Goal: Information Seeking & Learning: Learn about a topic

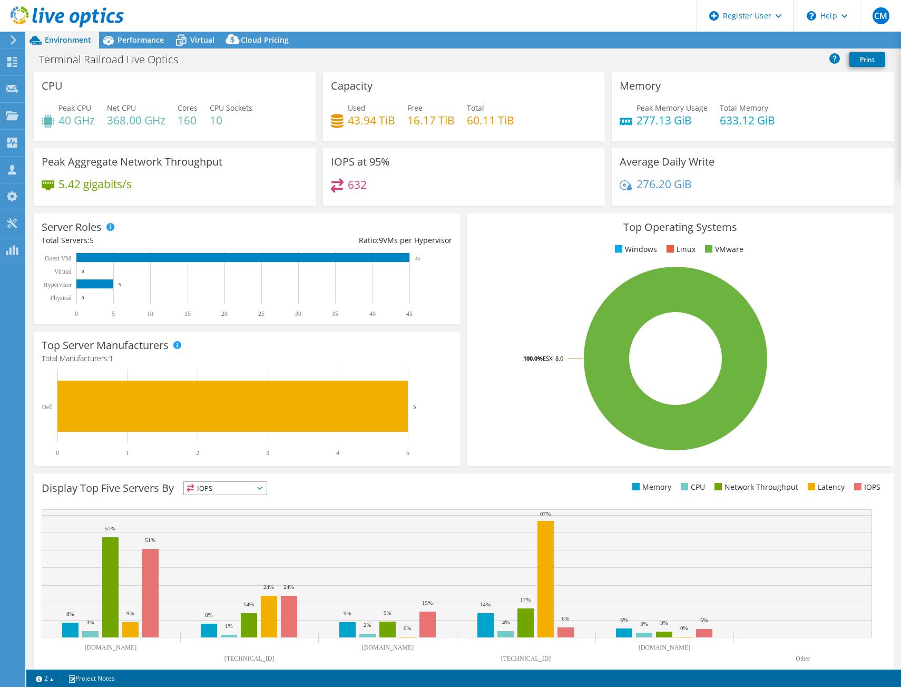
select select "USD"
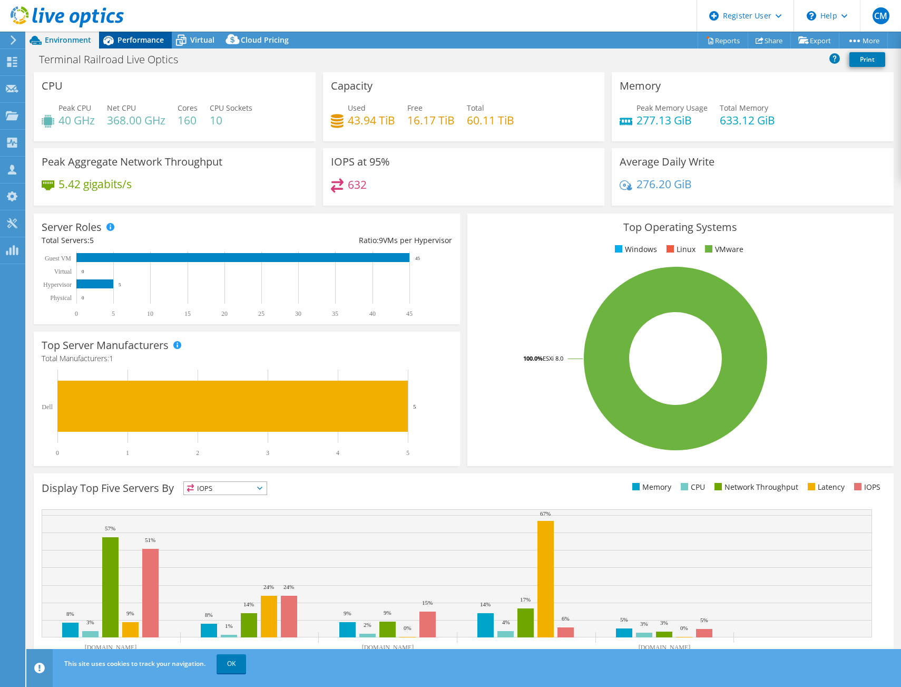
click at [149, 37] on span "Performance" at bounding box center [141, 40] width 46 height 10
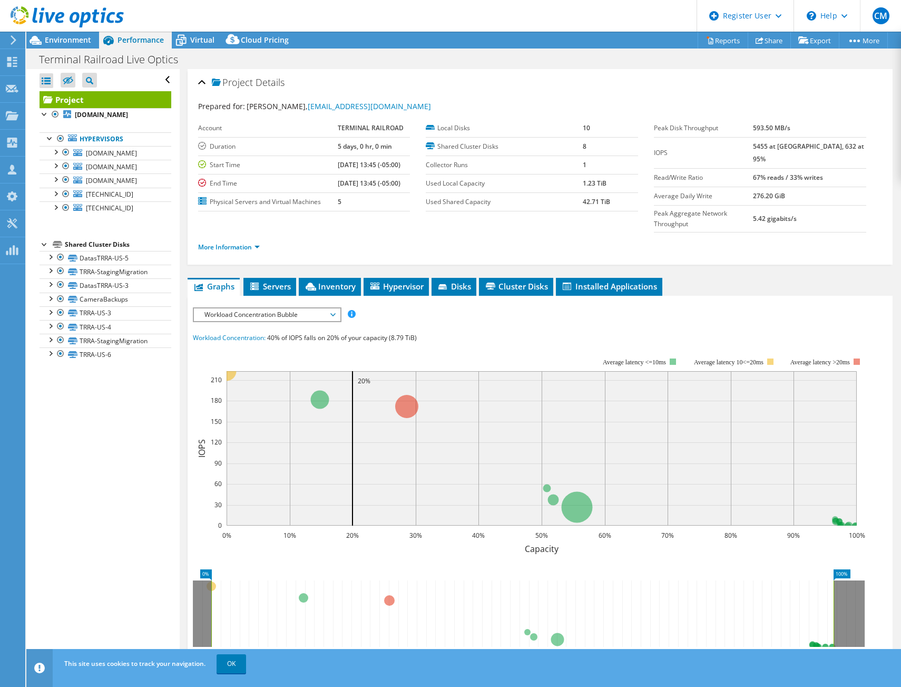
click at [296, 308] on span "Workload Concentration Bubble" at bounding box center [266, 314] width 135 height 13
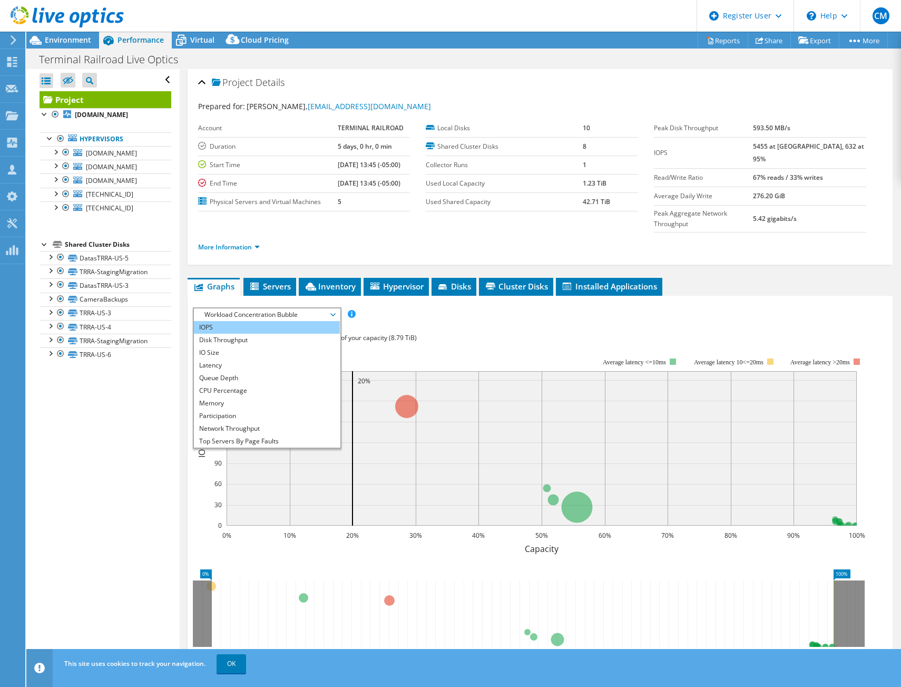
click at [289, 321] on li "IOPS" at bounding box center [267, 327] width 146 height 13
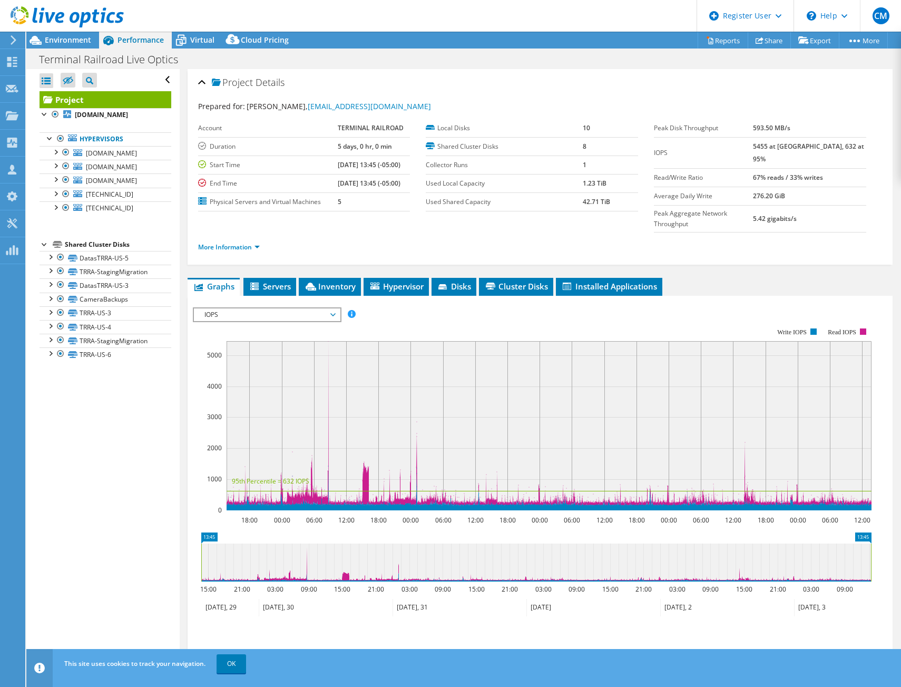
click at [313, 308] on span "IOPS" at bounding box center [266, 314] width 135 height 13
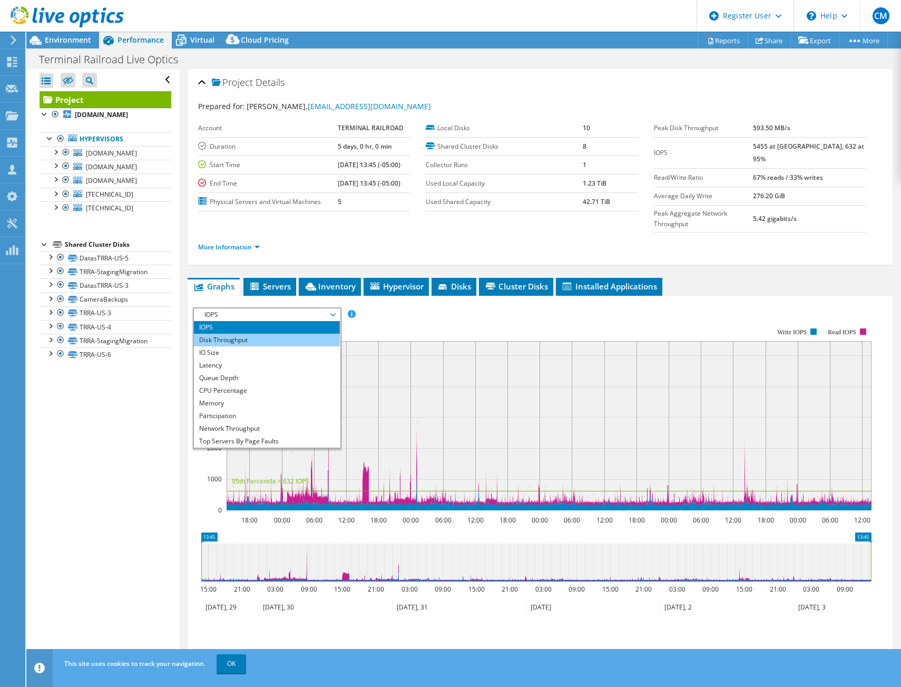
click at [297, 334] on li "Disk Throughput" at bounding box center [267, 340] width 146 height 13
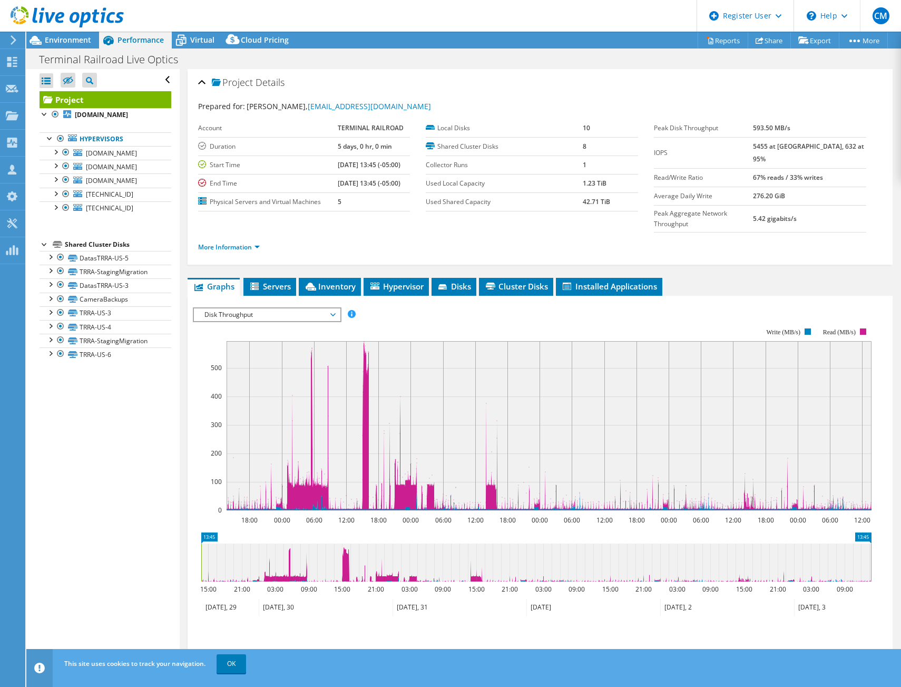
click at [334, 308] on span "Disk Throughput" at bounding box center [266, 314] width 135 height 13
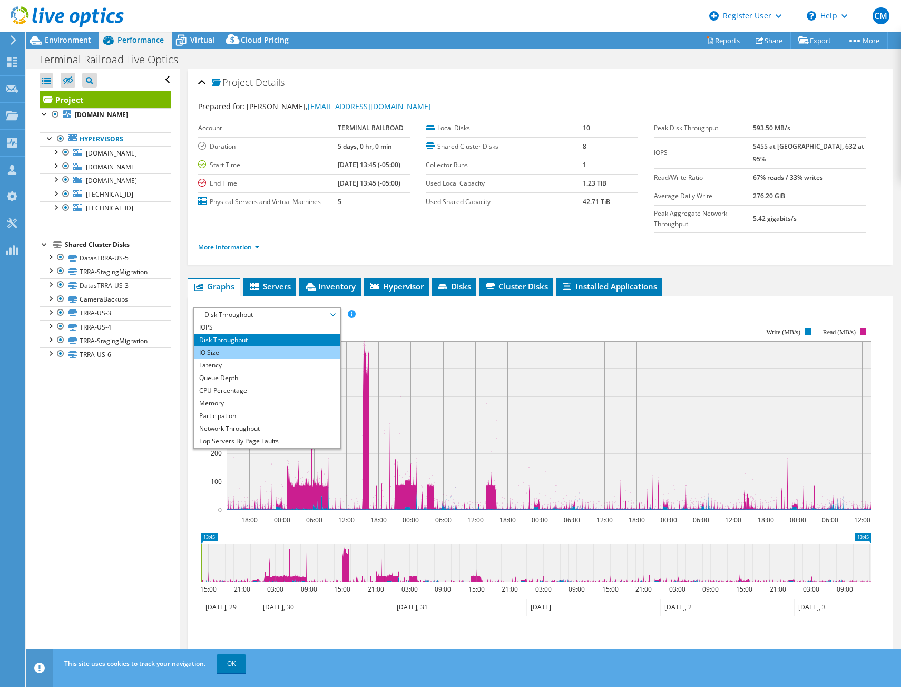
click at [290, 346] on li "IO Size" at bounding box center [267, 352] width 146 height 13
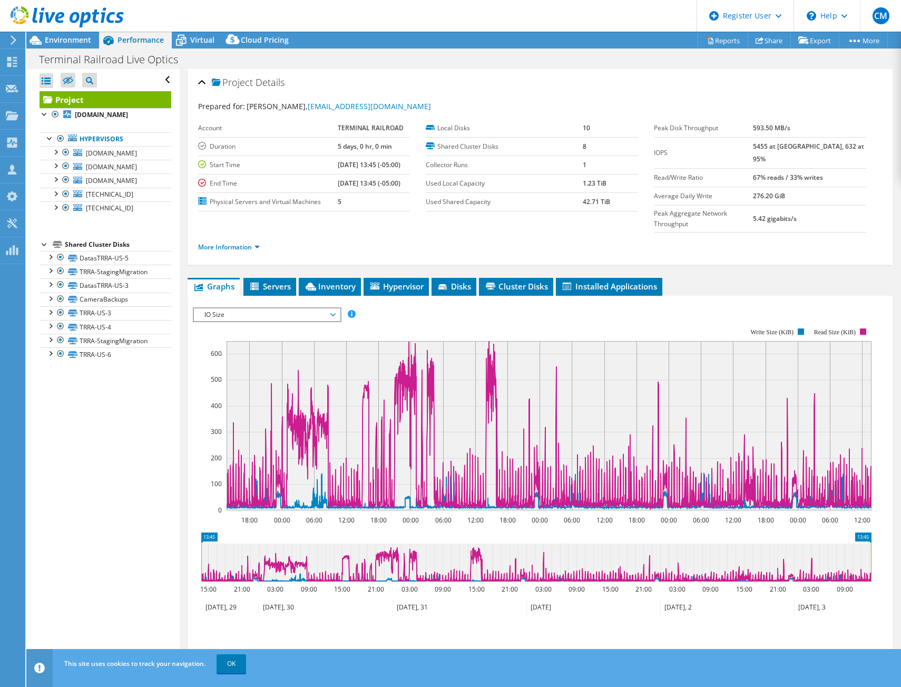
click at [323, 308] on span "IO Size" at bounding box center [266, 314] width 135 height 13
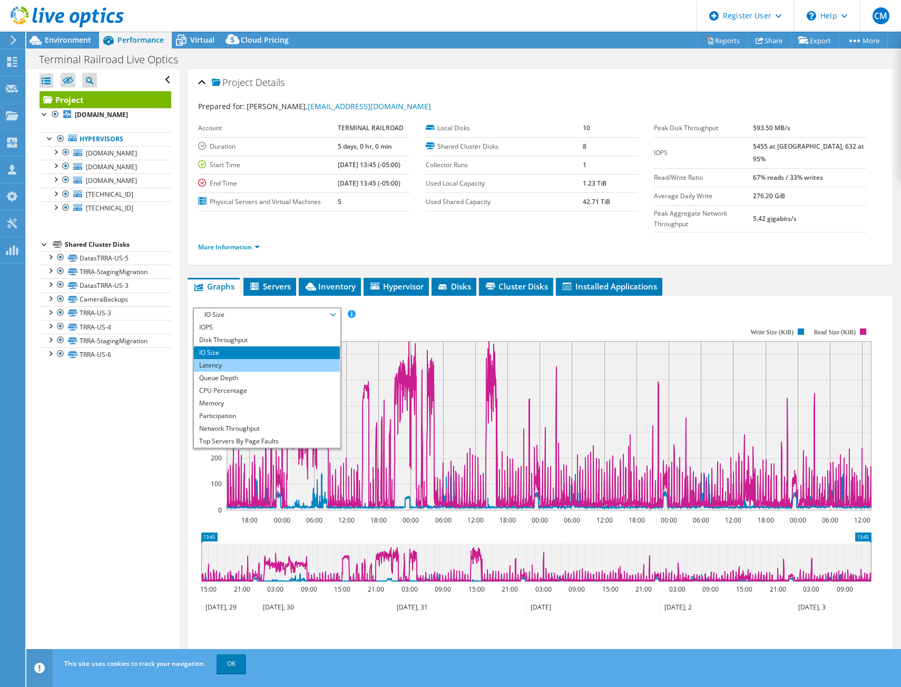
click at [288, 359] on li "Latency" at bounding box center [267, 365] width 146 height 13
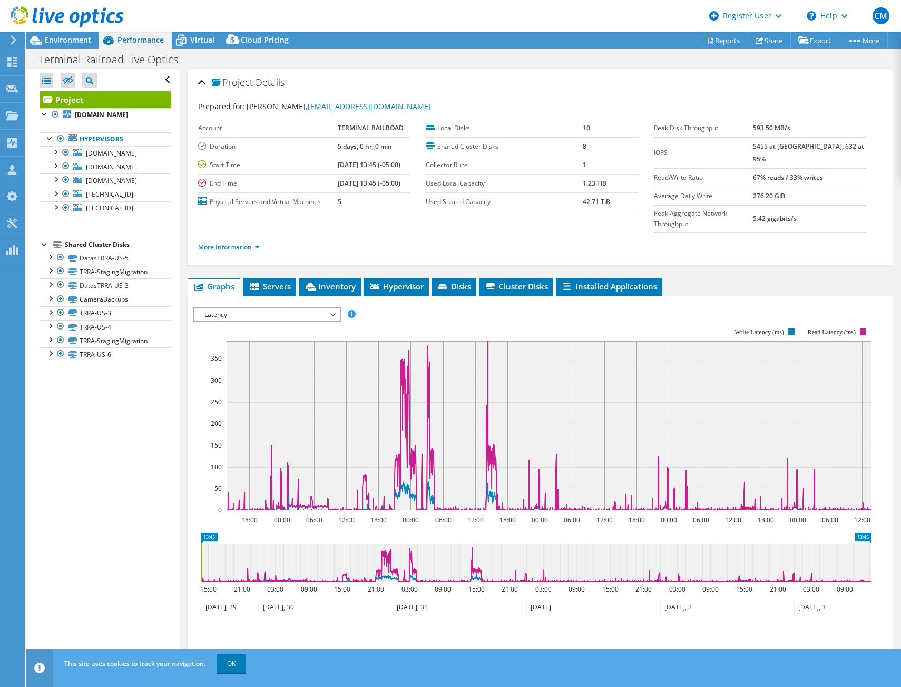
click at [306, 308] on span "Latency" at bounding box center [266, 314] width 135 height 13
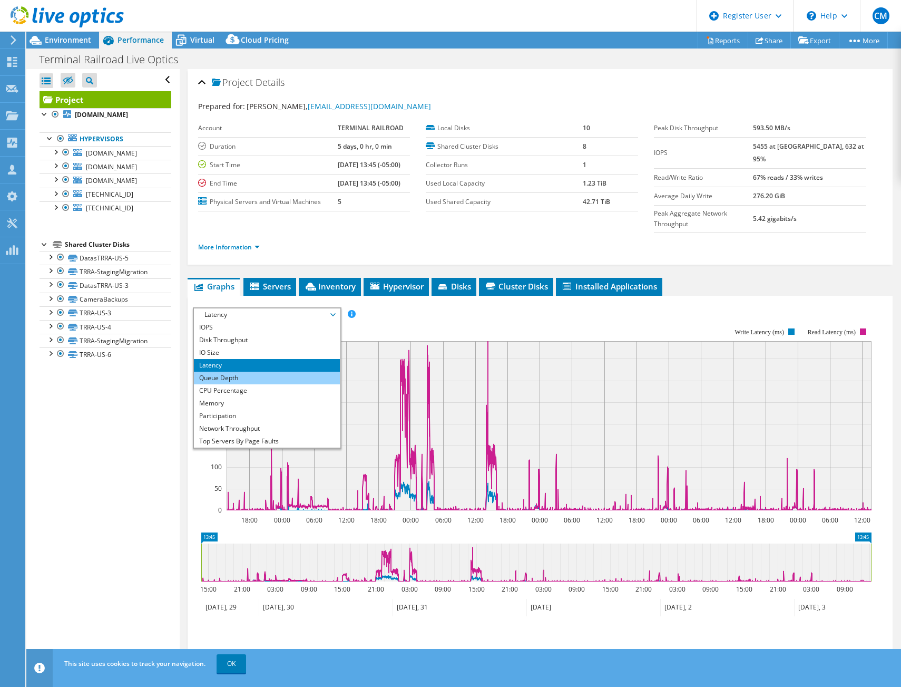
click at [270, 372] on li "Queue Depth" at bounding box center [267, 378] width 146 height 13
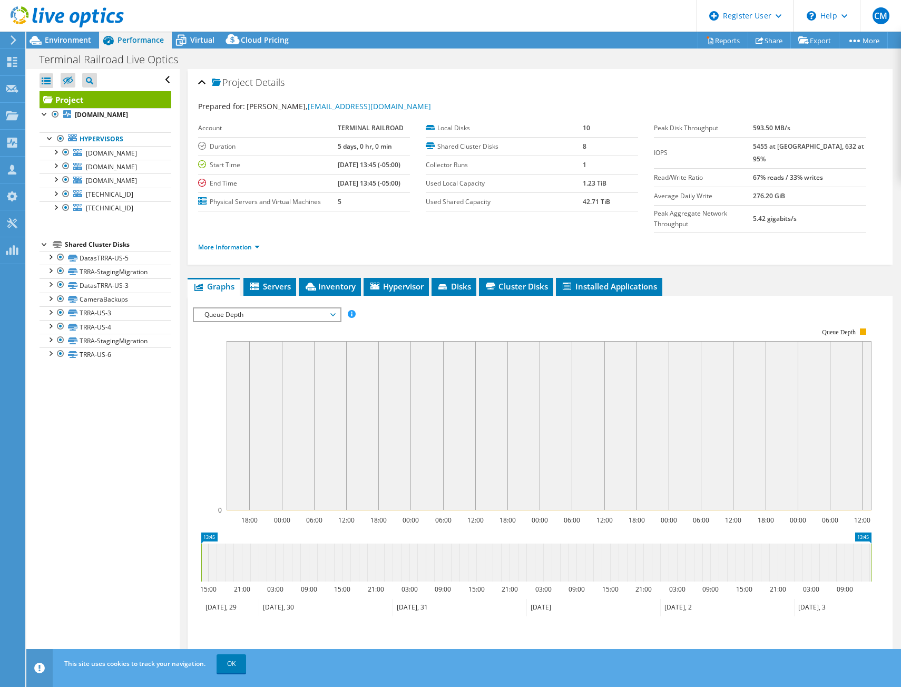
click at [316, 308] on span "Queue Depth" at bounding box center [266, 314] width 135 height 13
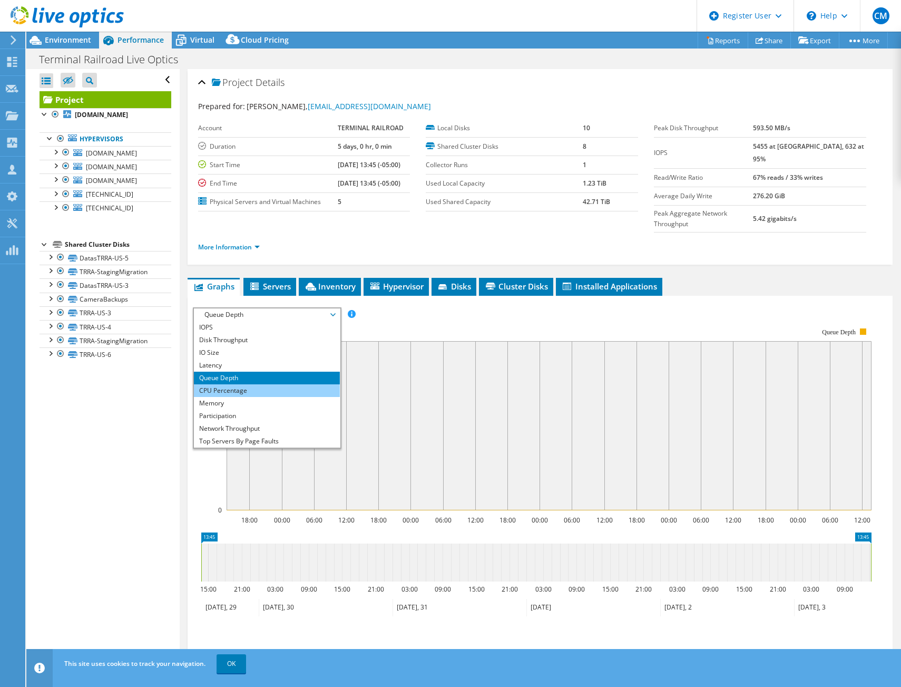
click at [254, 384] on li "CPU Percentage" at bounding box center [267, 390] width 146 height 13
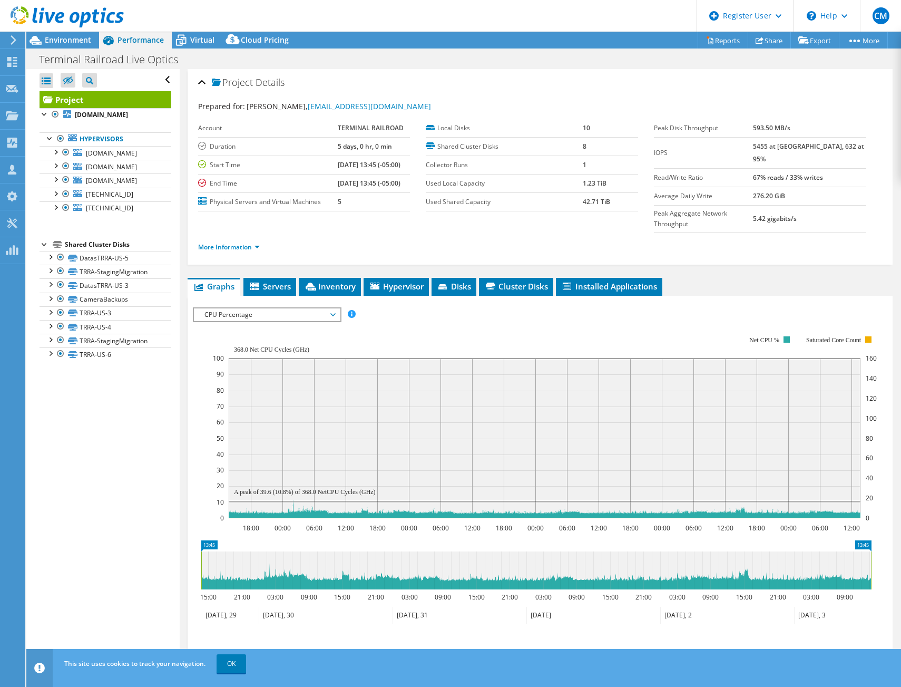
click at [274, 308] on span "CPU Percentage" at bounding box center [266, 314] width 135 height 13
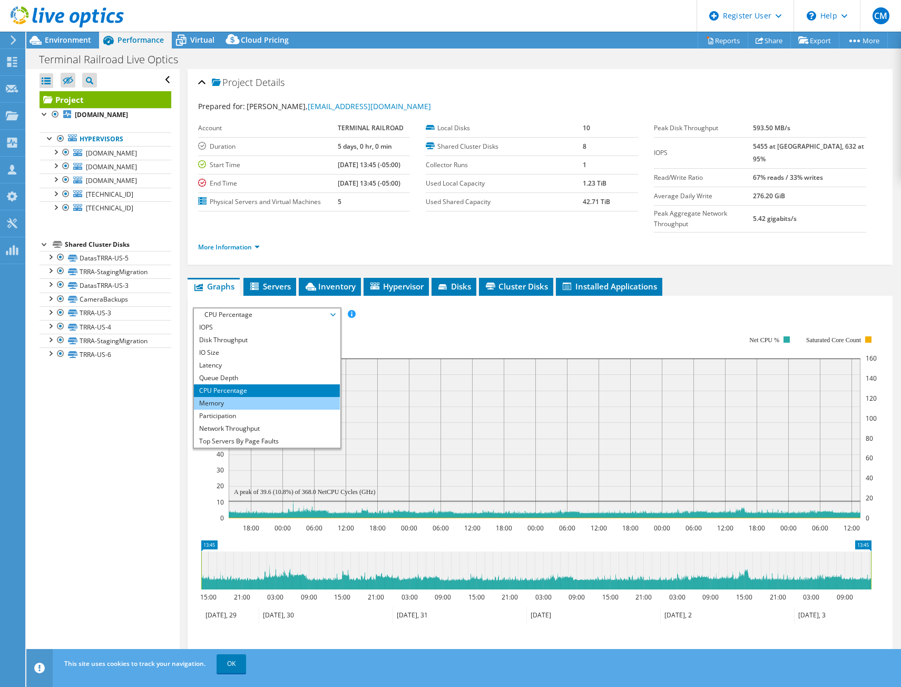
click at [205, 397] on li "Memory" at bounding box center [267, 403] width 146 height 13
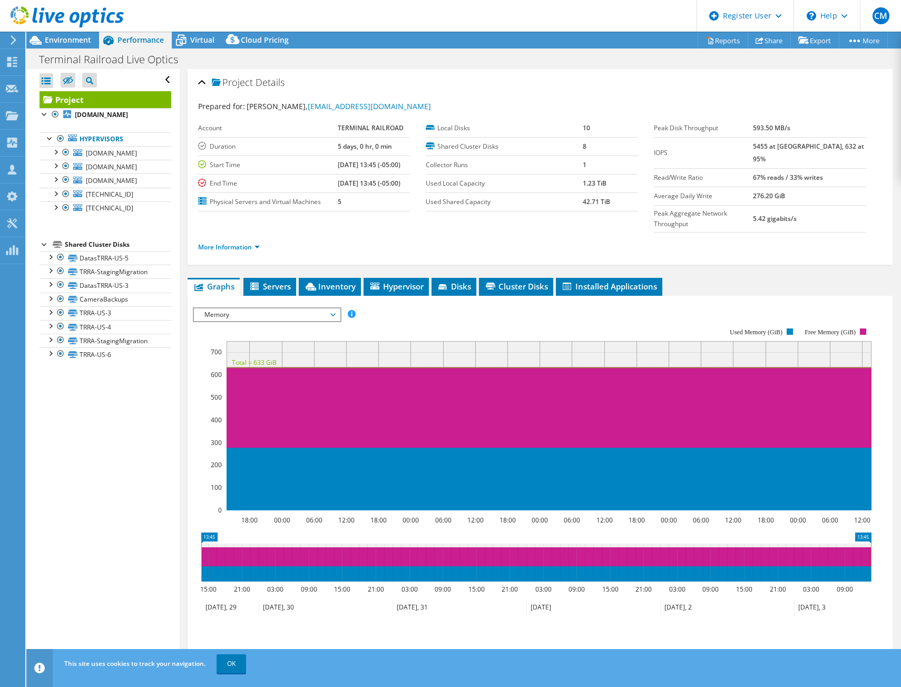
click at [329, 308] on span "Memory" at bounding box center [266, 314] width 135 height 13
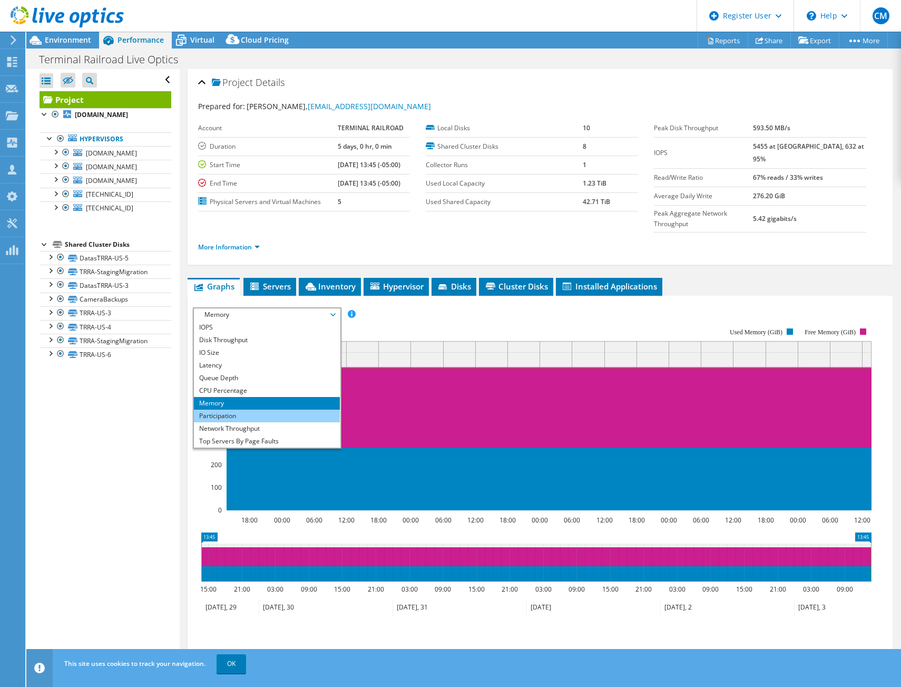
click at [242, 410] on li "Participation" at bounding box center [267, 416] width 146 height 13
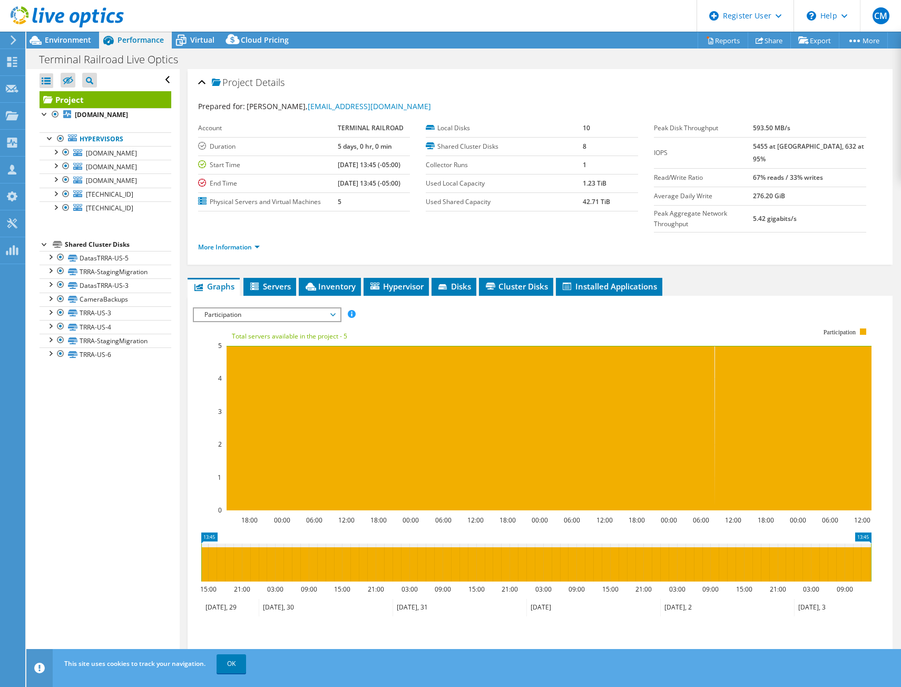
click at [285, 308] on span "Participation" at bounding box center [266, 314] width 135 height 13
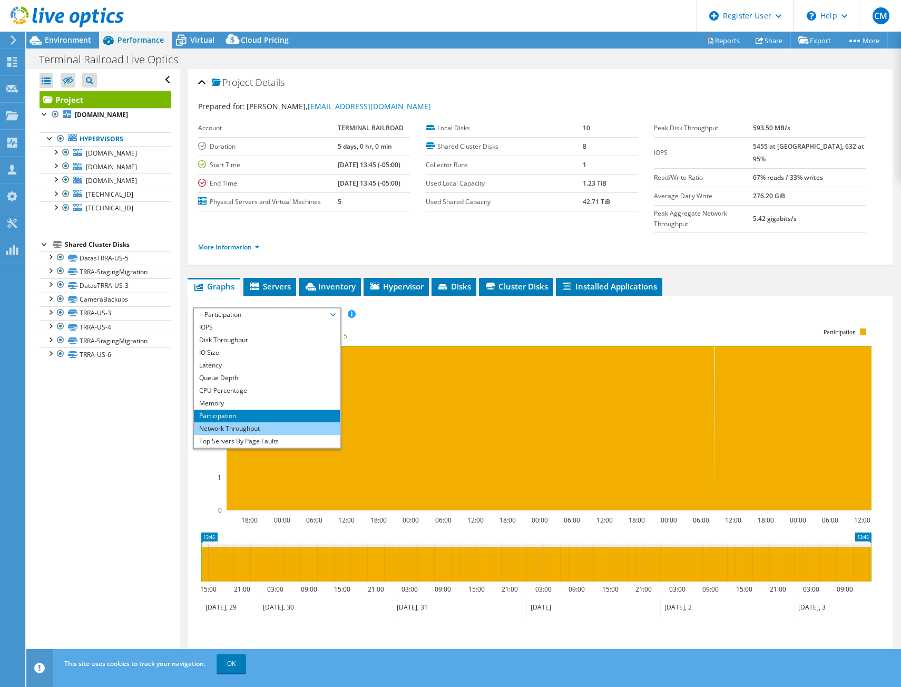
click at [256, 422] on li "Network Throughput" at bounding box center [267, 428] width 146 height 13
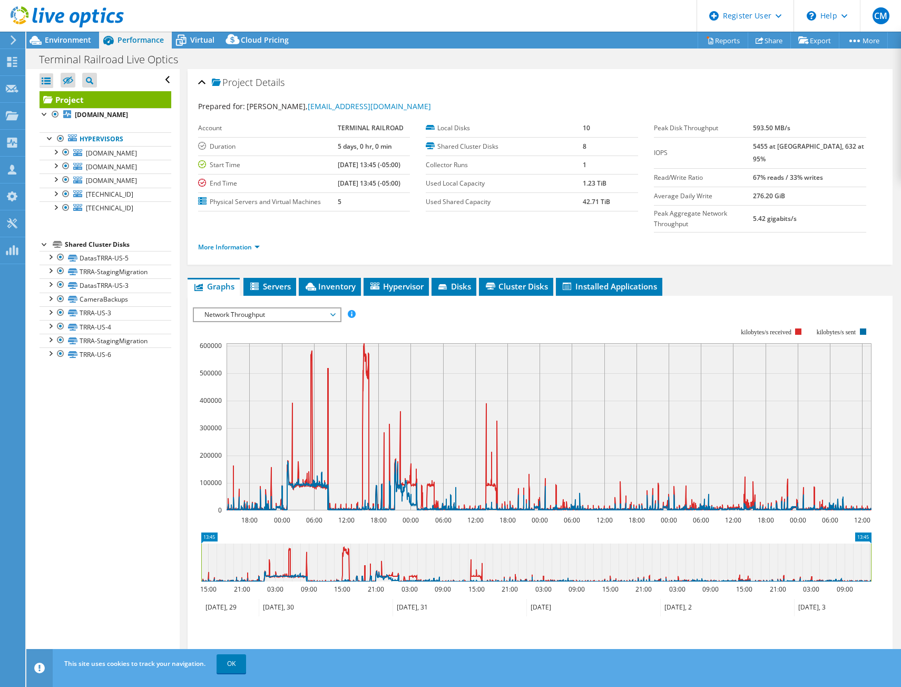
click at [233, 308] on span "Network Throughput" at bounding box center [266, 314] width 135 height 13
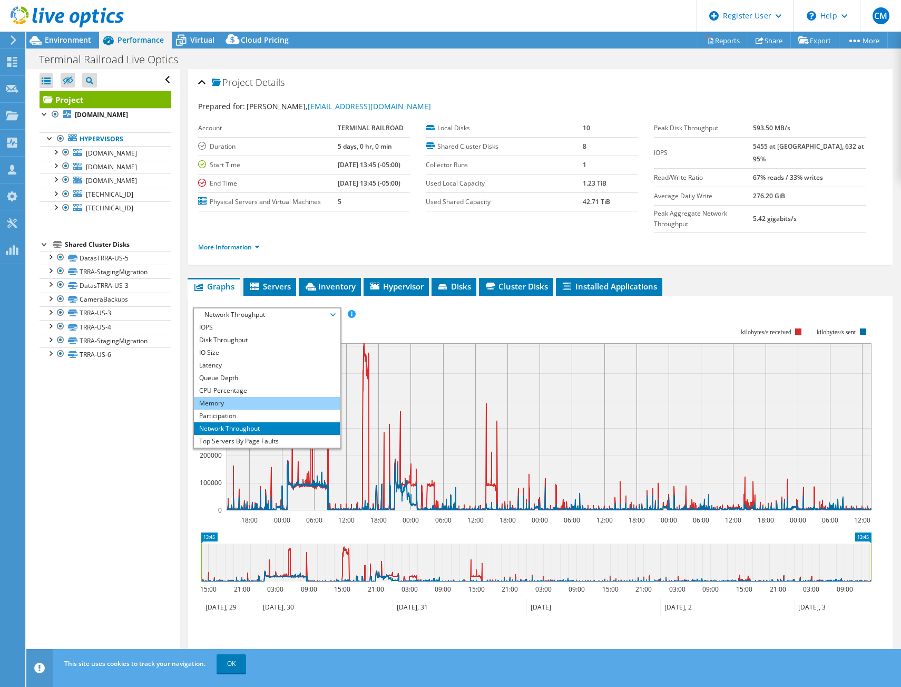
scroll to position [38, 0]
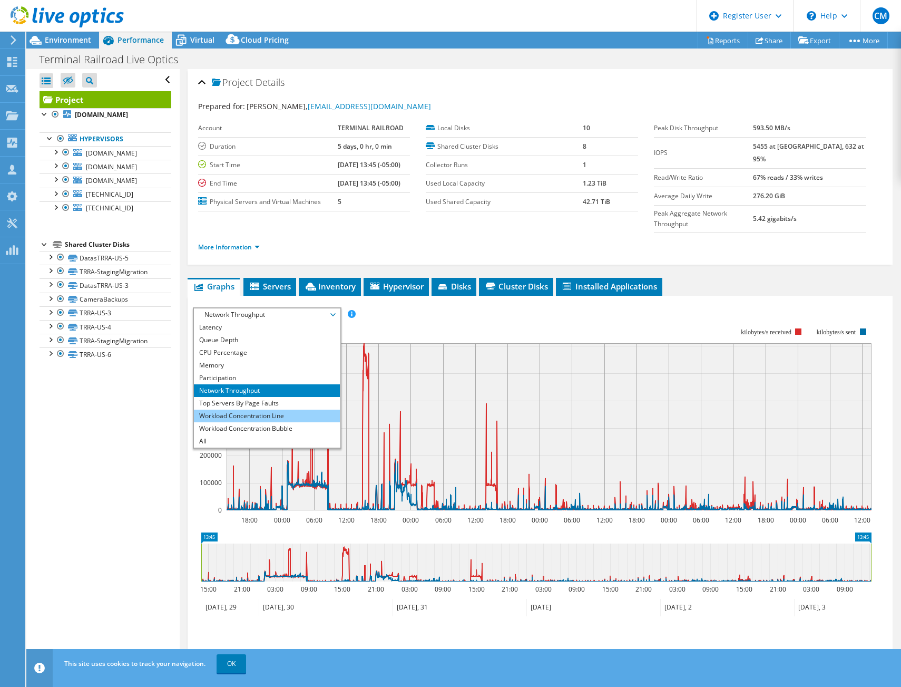
click at [258, 410] on li "Workload Concentration Line" at bounding box center [267, 416] width 146 height 13
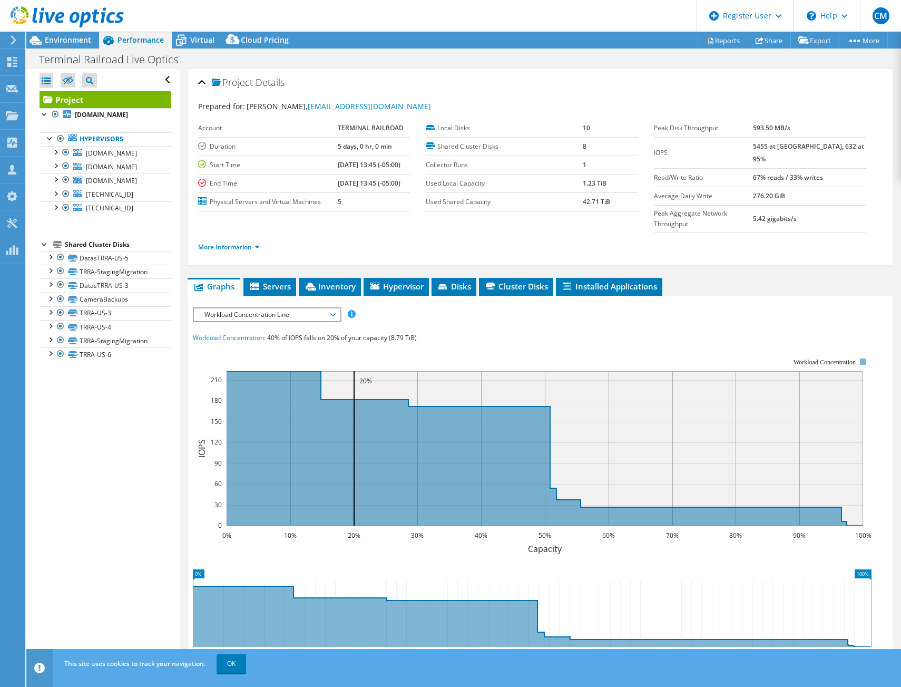
click at [280, 308] on span "Workload Concentration Line" at bounding box center [266, 314] width 135 height 13
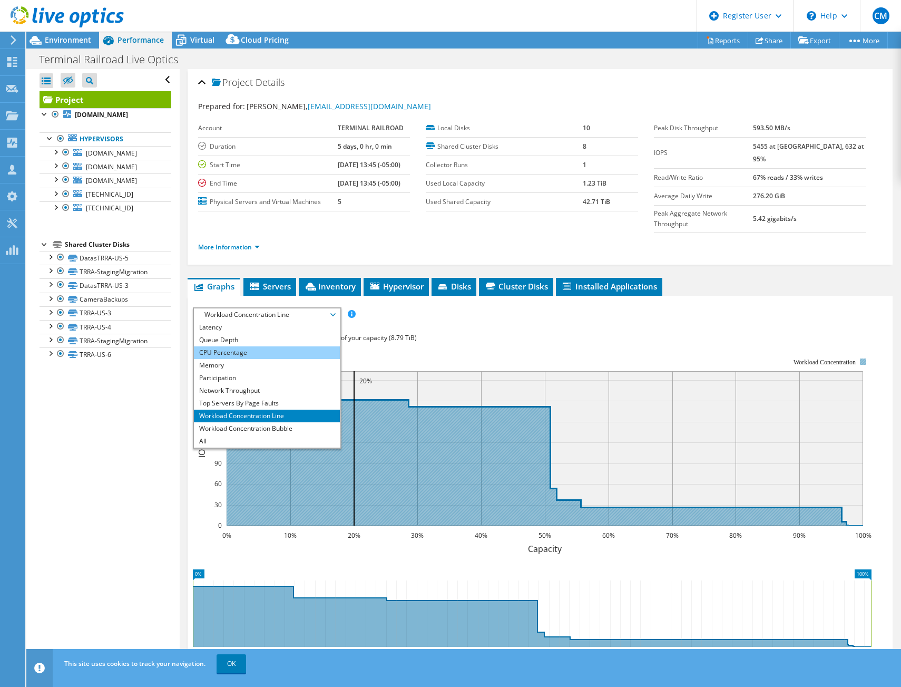
scroll to position [0, 0]
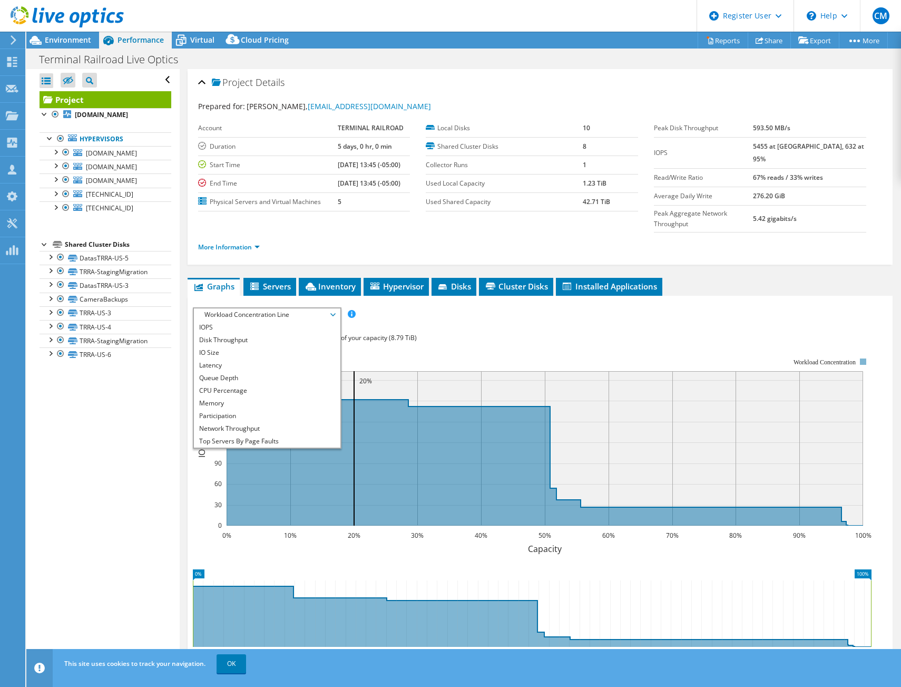
click at [466, 332] on div "Workload Concentration: 40% of IOPS falls on 20% of your capacity (8.79 TiB)" at bounding box center [540, 338] width 695 height 12
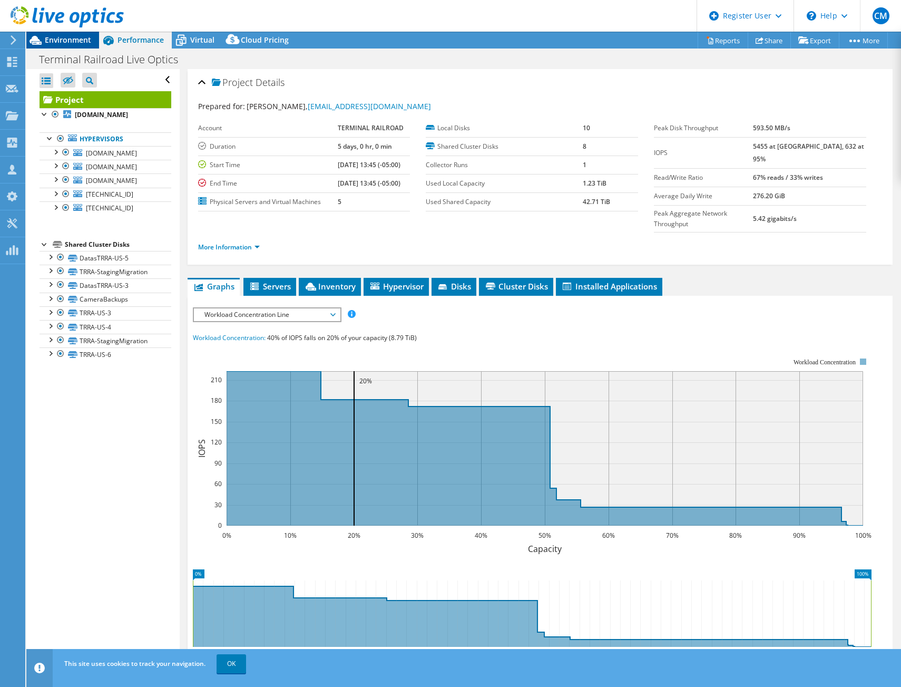
click at [56, 40] on span "Environment" at bounding box center [68, 40] width 46 height 10
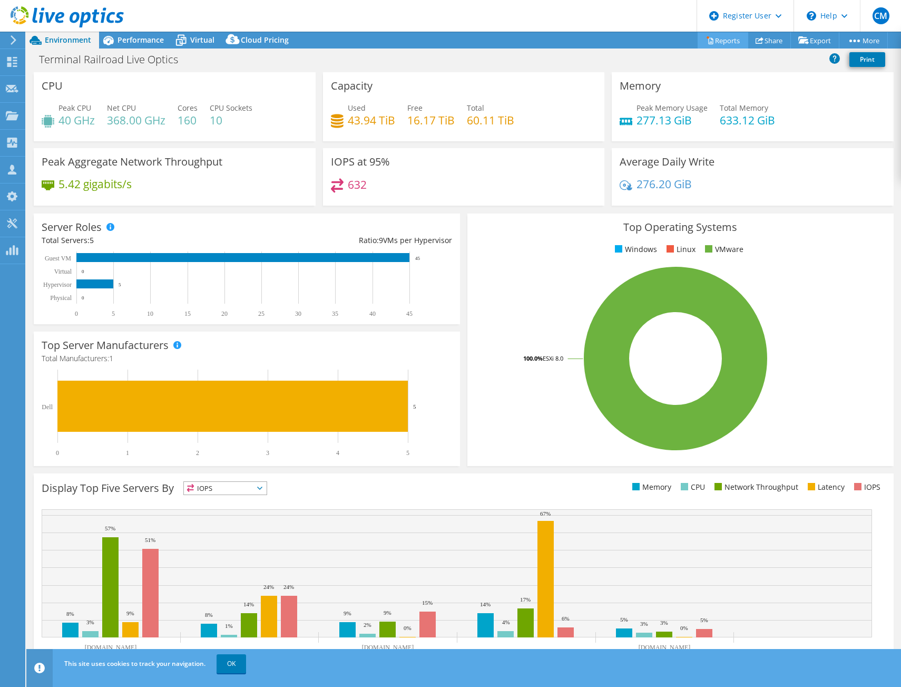
click at [708, 43] on link "Reports" at bounding box center [723, 40] width 51 height 16
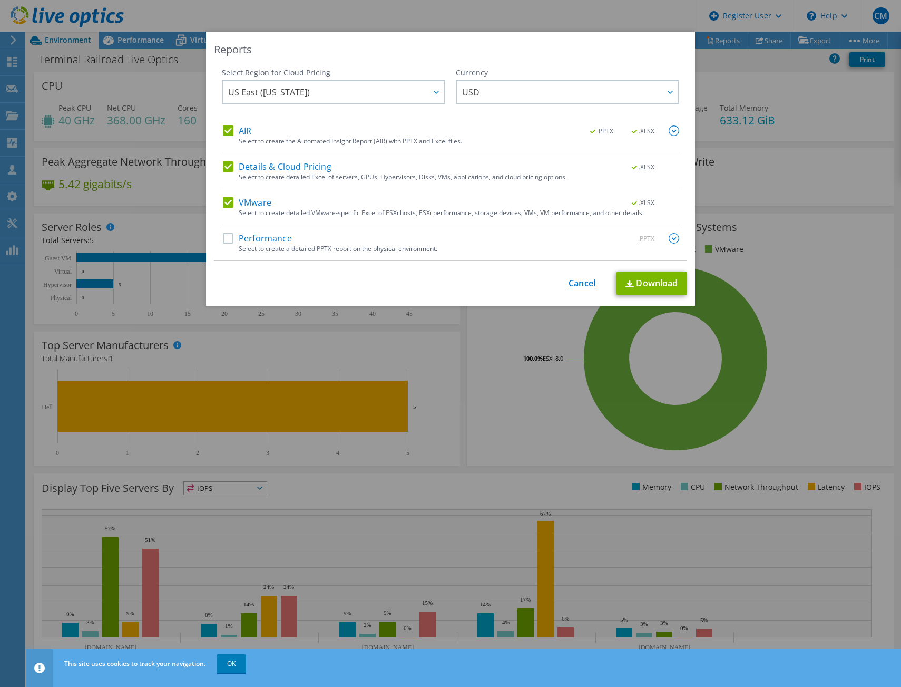
click at [584, 285] on link "Cancel" at bounding box center [582, 283] width 27 height 10
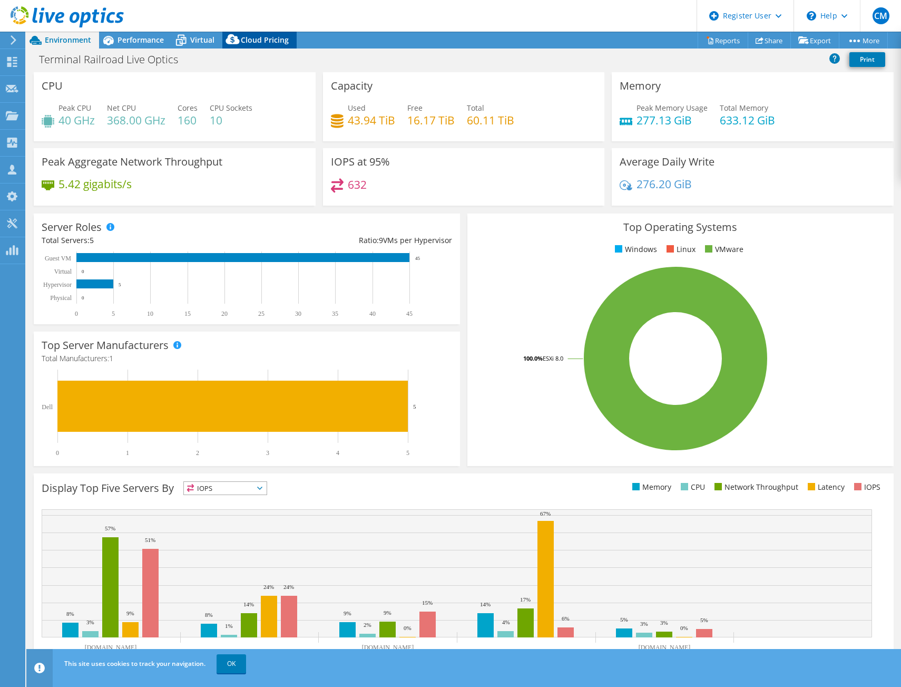
click at [264, 35] on span "Cloud Pricing" at bounding box center [265, 40] width 48 height 10
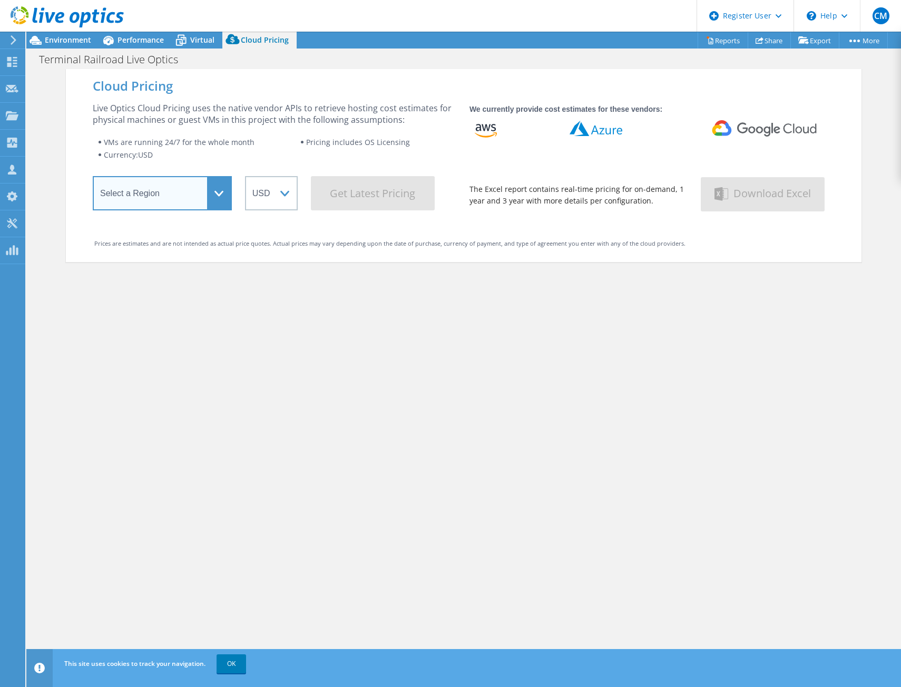
click at [212, 187] on select "Select a Region [GEOGRAPHIC_DATA] ([GEOGRAPHIC_DATA]) [GEOGRAPHIC_DATA] ([GEOGR…" at bounding box center [162, 193] width 139 height 34
select select "USEast"
click at [93, 180] on select "Select a Region [GEOGRAPHIC_DATA] ([GEOGRAPHIC_DATA]) [GEOGRAPHIC_DATA] ([GEOGR…" at bounding box center [162, 193] width 139 height 34
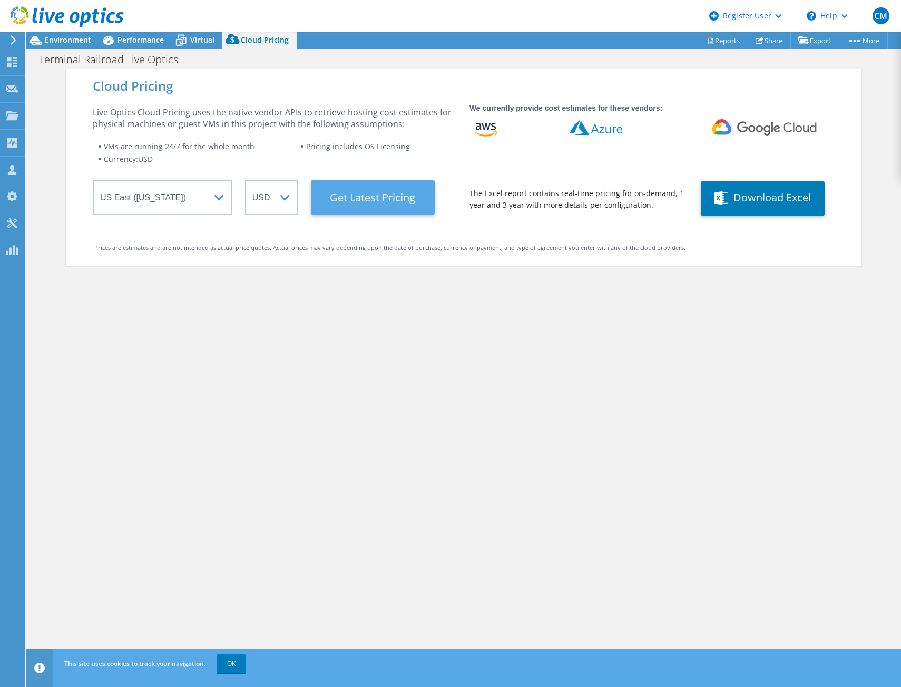
click at [343, 207] on Latest "Get Latest Pricing" at bounding box center [373, 197] width 124 height 34
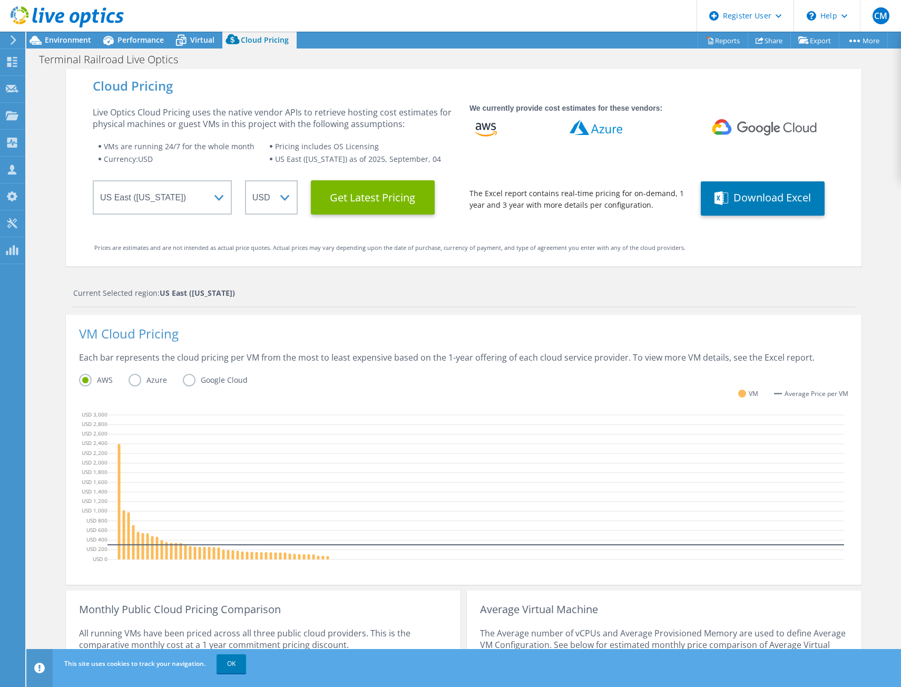
click at [134, 380] on label "Azure" at bounding box center [156, 380] width 54 height 13
click at [0, 0] on input "Azure" at bounding box center [0, 0] width 0 height 0
click at [183, 381] on label "Google Cloud" at bounding box center [223, 380] width 81 height 13
click at [0, 0] on input "Google Cloud" at bounding box center [0, 0] width 0 height 0
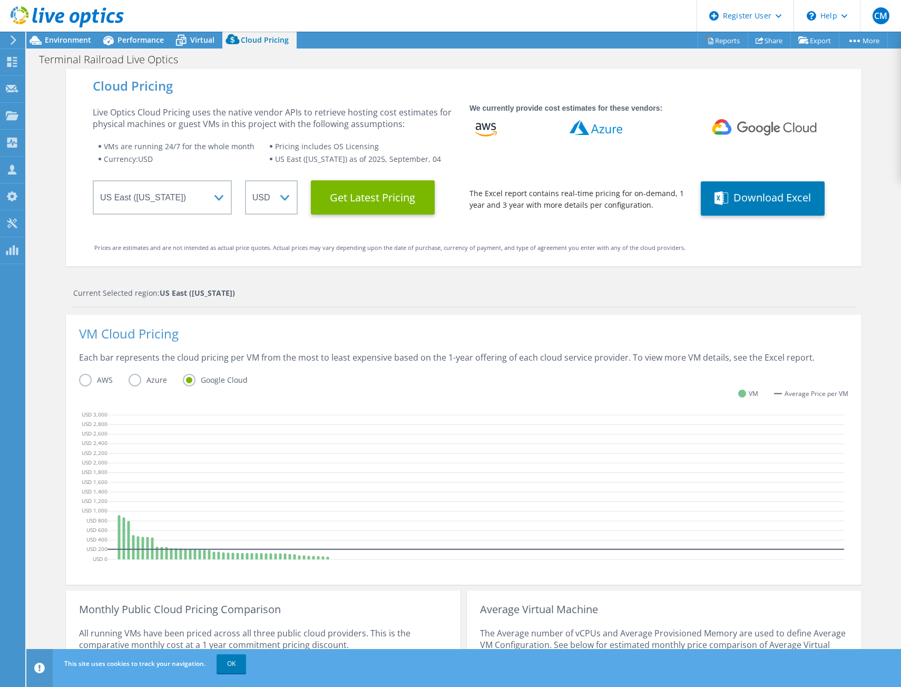
click at [131, 384] on label "Azure" at bounding box center [156, 380] width 54 height 13
click at [0, 0] on input "Azure" at bounding box center [0, 0] width 0 height 0
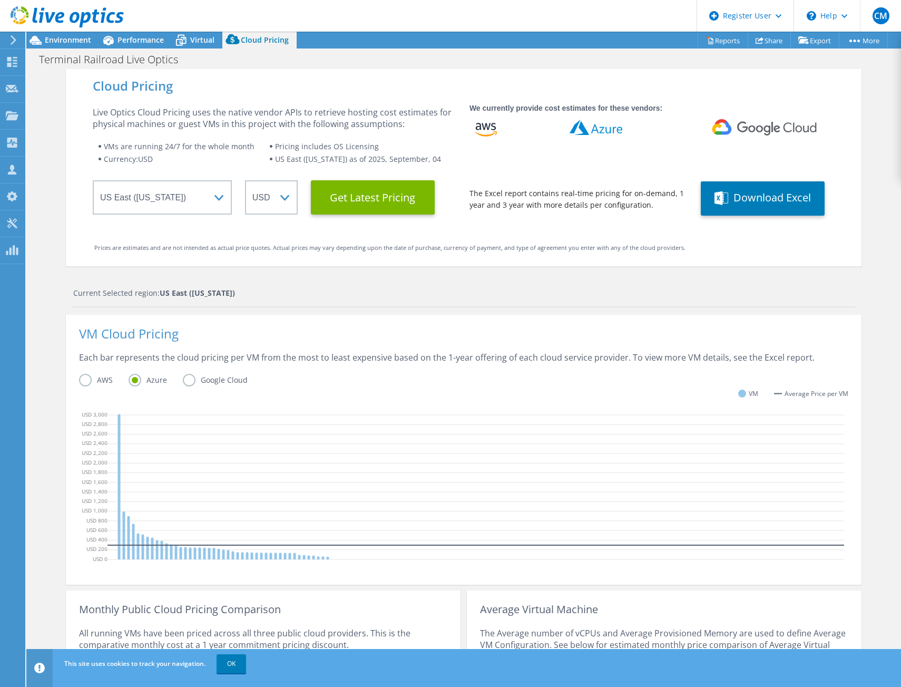
click at [82, 381] on label "AWS" at bounding box center [104, 380] width 50 height 13
click at [0, 0] on input "AWS" at bounding box center [0, 0] width 0 height 0
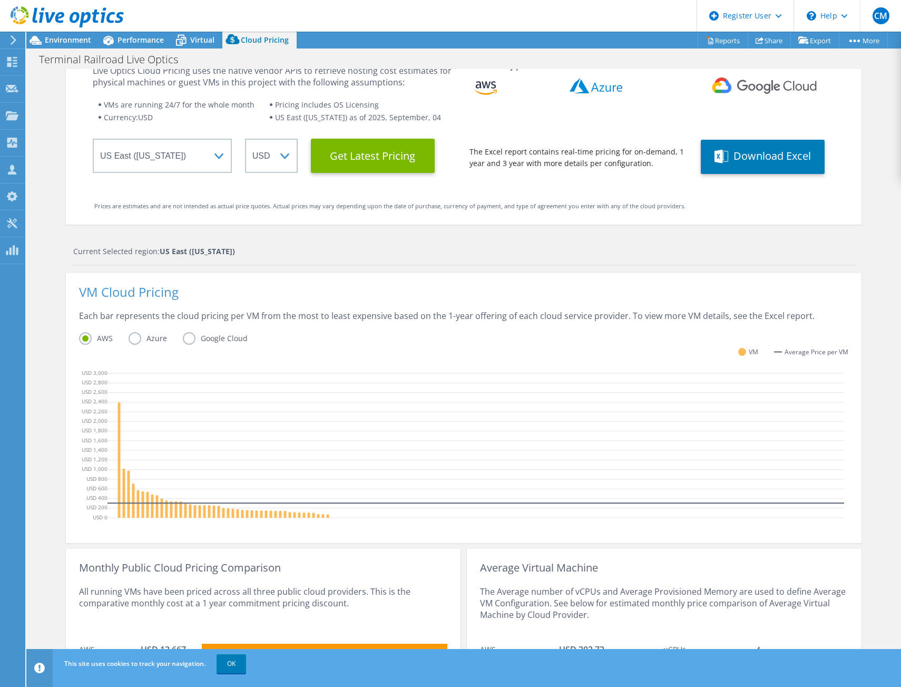
scroll to position [121, 0]
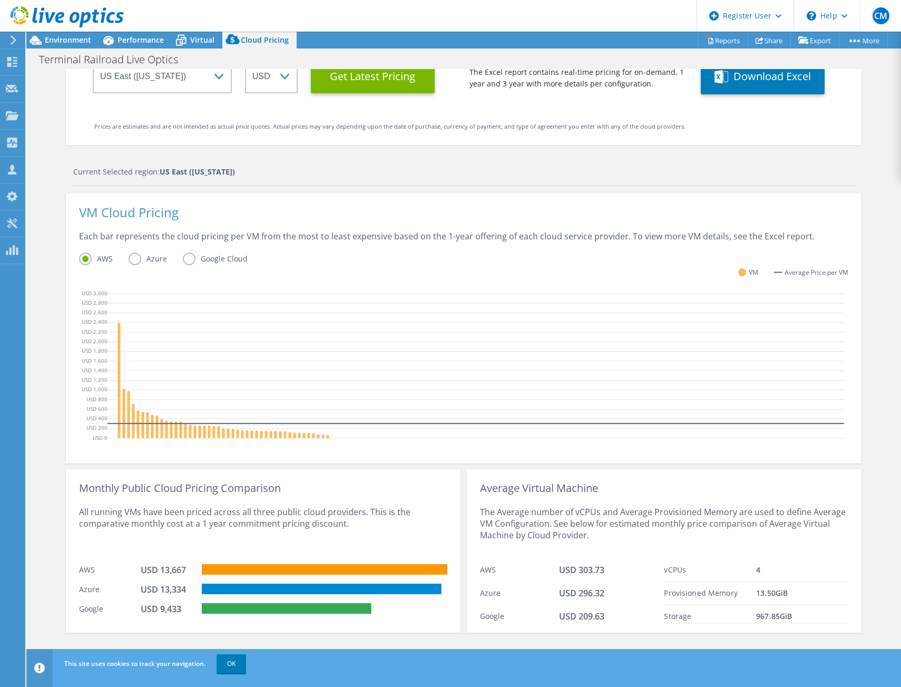
click at [129, 263] on label "Azure" at bounding box center [156, 258] width 54 height 13
click at [0, 0] on input "Azure" at bounding box center [0, 0] width 0 height 0
click at [195, 257] on label "Google Cloud" at bounding box center [223, 258] width 81 height 13
click at [0, 0] on input "Google Cloud" at bounding box center [0, 0] width 0 height 0
click at [80, 260] on label "AWS" at bounding box center [104, 258] width 50 height 13
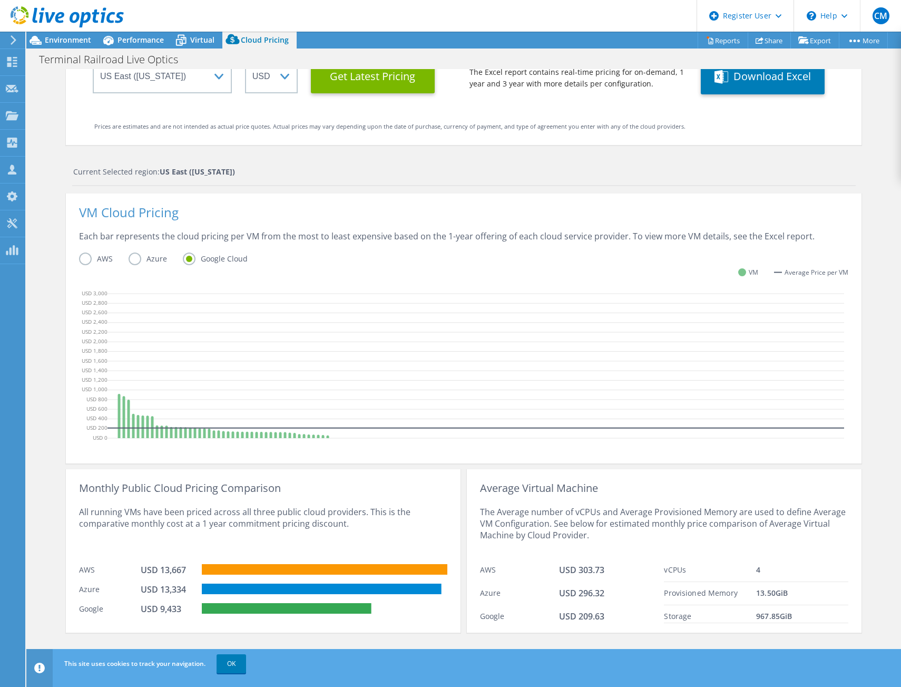
click at [0, 0] on input "AWS" at bounding box center [0, 0] width 0 height 0
